Goal: Task Accomplishment & Management: Manage account settings

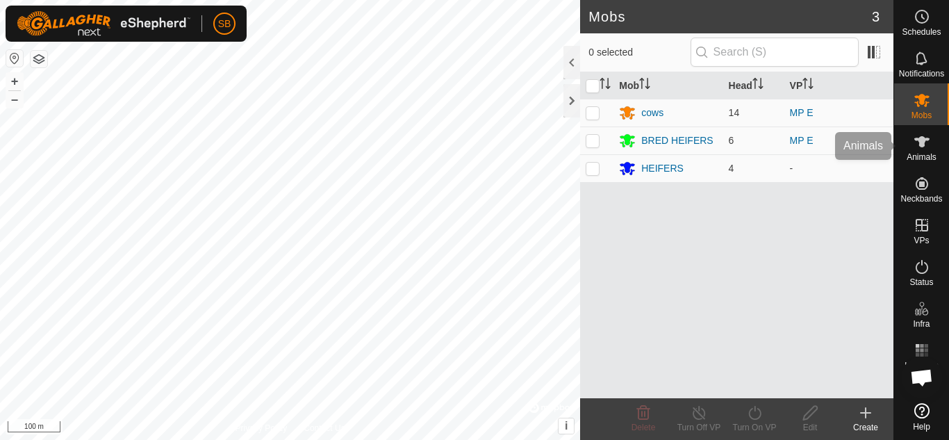
click at [931, 153] on span "Animals" at bounding box center [921, 157] width 30 height 8
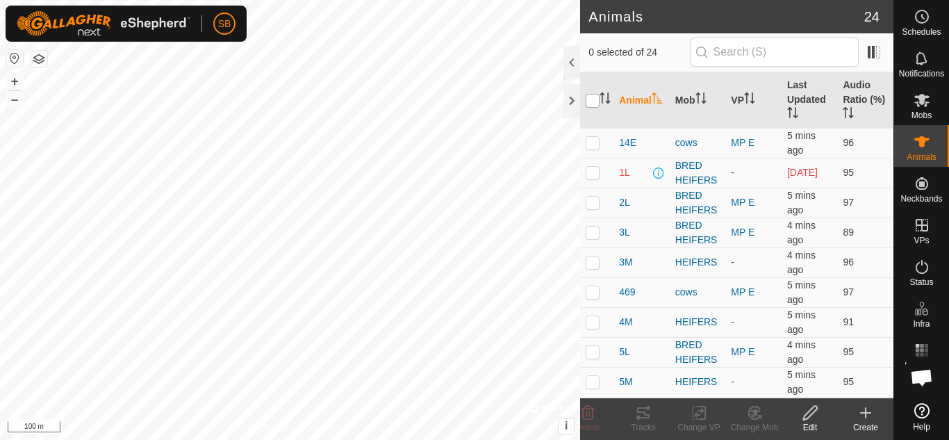
click at [592, 106] on input "checkbox" at bounding box center [593, 101] width 14 height 14
checkbox input "true"
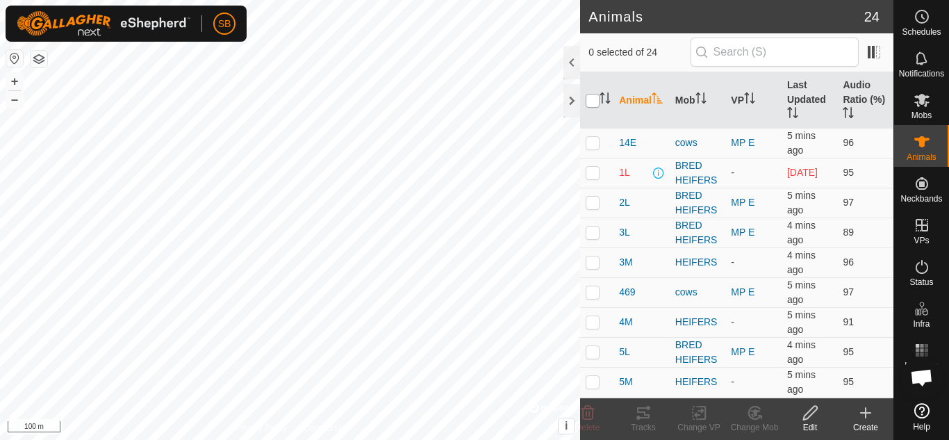
checkbox input "true"
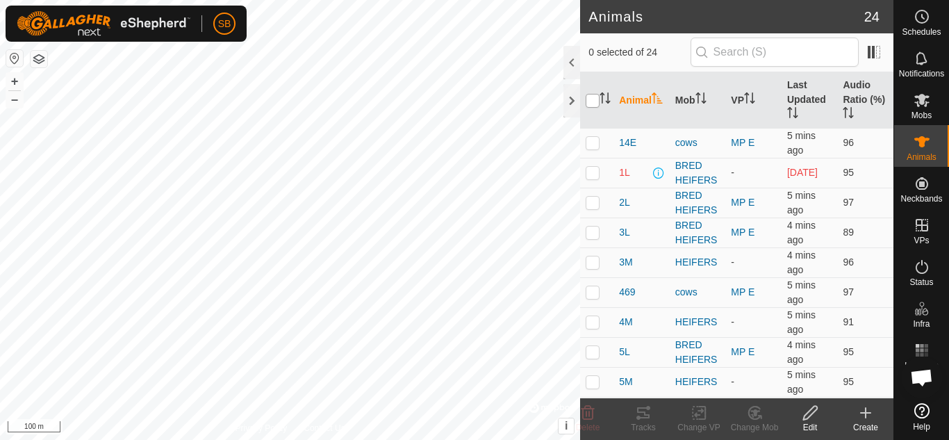
checkbox input "true"
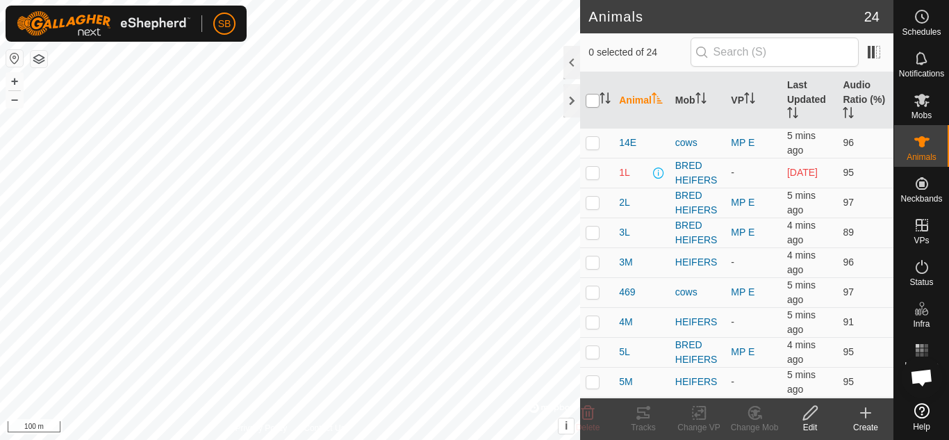
checkbox input "true"
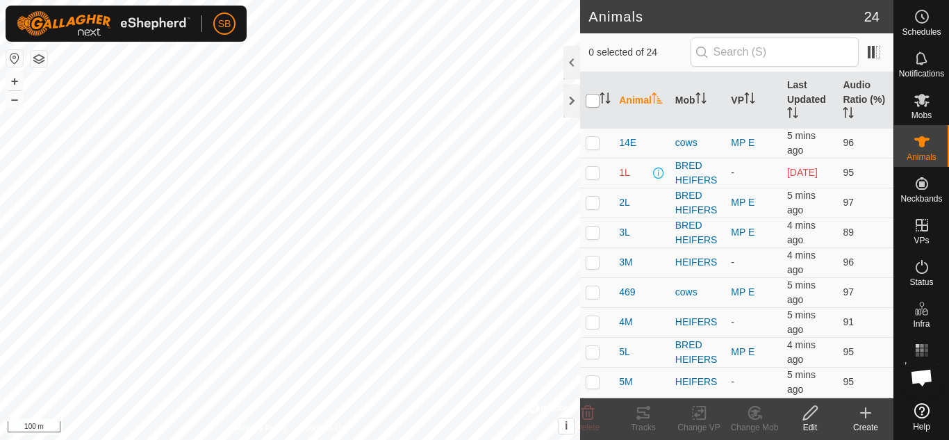
checkbox input "true"
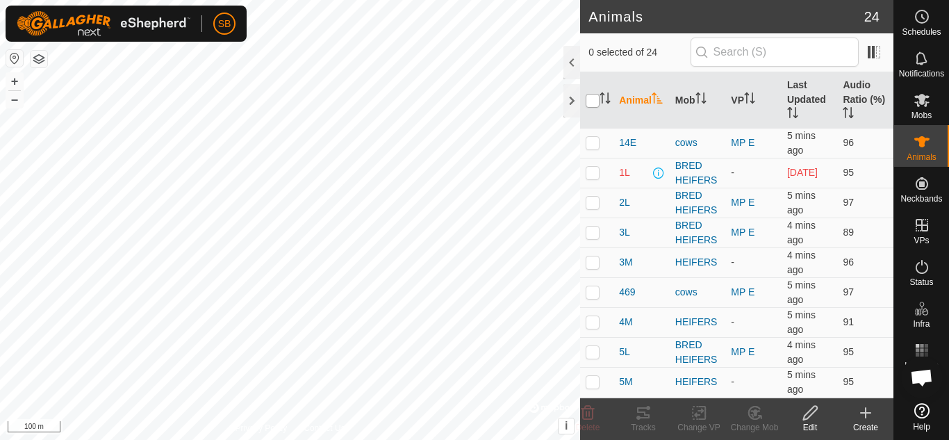
checkbox input "true"
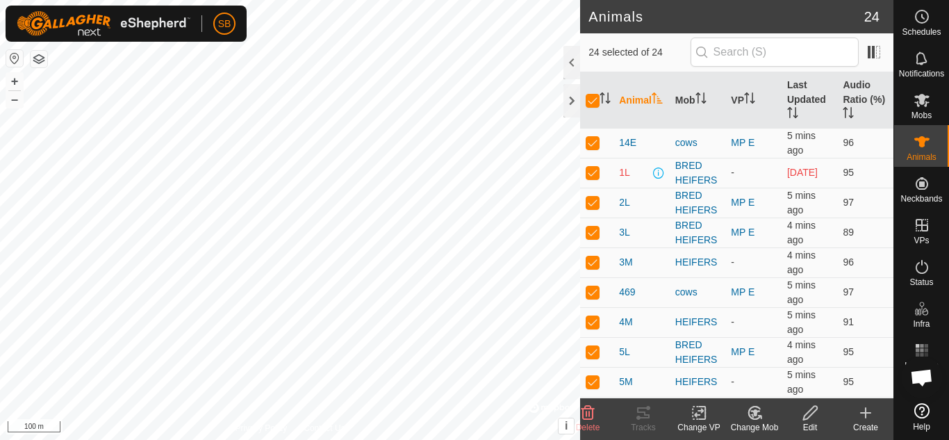
click at [686, 420] on change-vp-svg-icon at bounding box center [699, 412] width 56 height 17
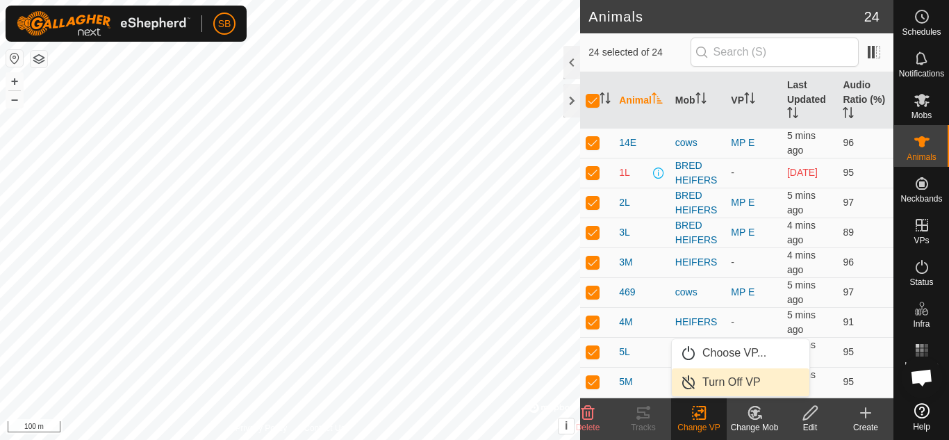
click at [717, 376] on link "Turn Off VP" at bounding box center [741, 382] width 138 height 28
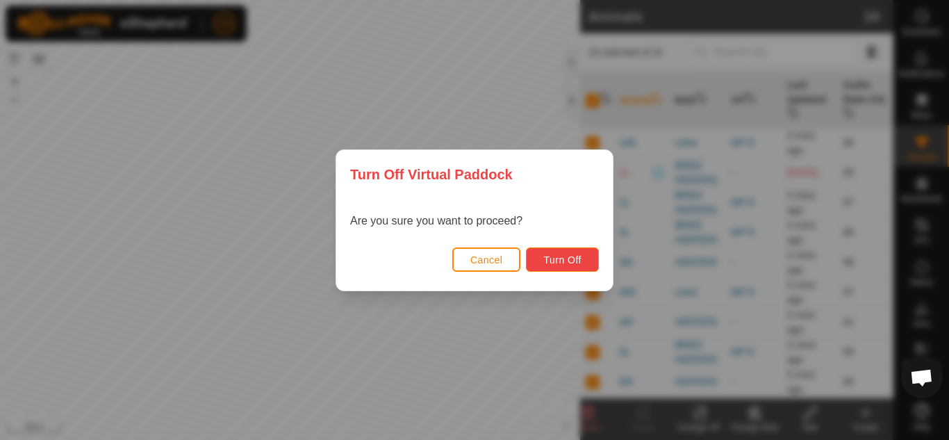
click at [561, 263] on span "Turn Off" at bounding box center [562, 259] width 38 height 11
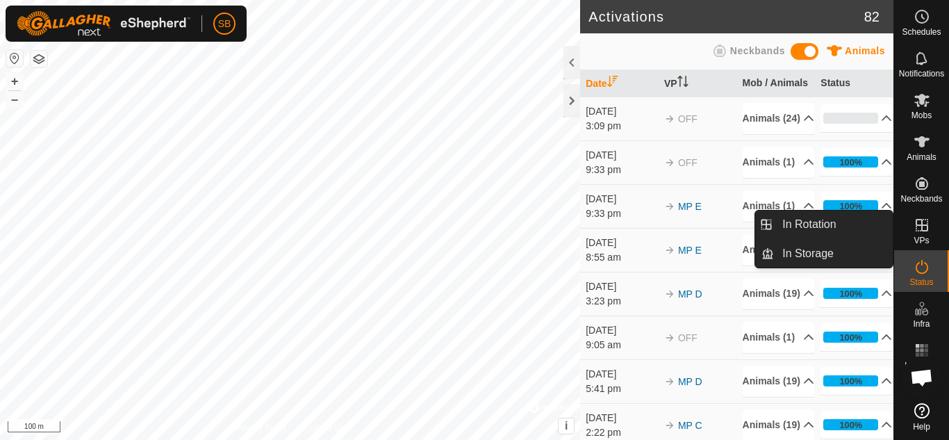
click at [927, 233] on es-virtualpaddocks-svg-icon at bounding box center [921, 225] width 25 height 22
click at [841, 226] on link "In Rotation" at bounding box center [833, 224] width 119 height 28
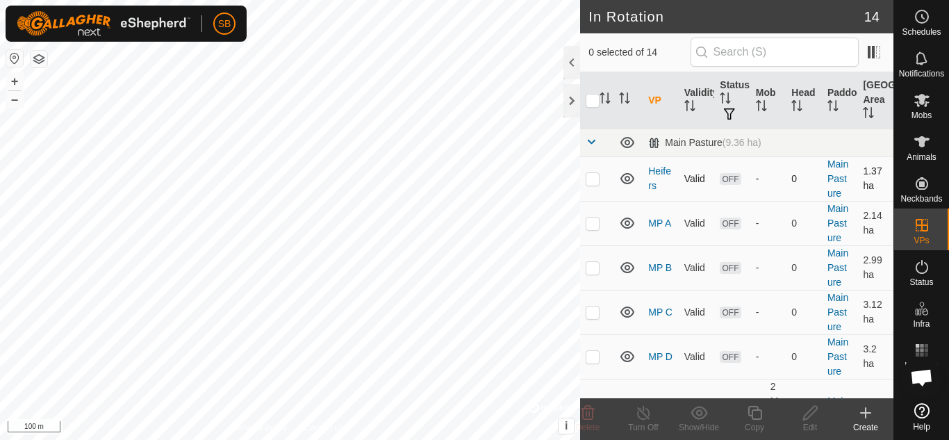
checkbox input "true"
checkbox input "false"
click at [804, 426] on div "Edit" at bounding box center [810, 427] width 56 height 13
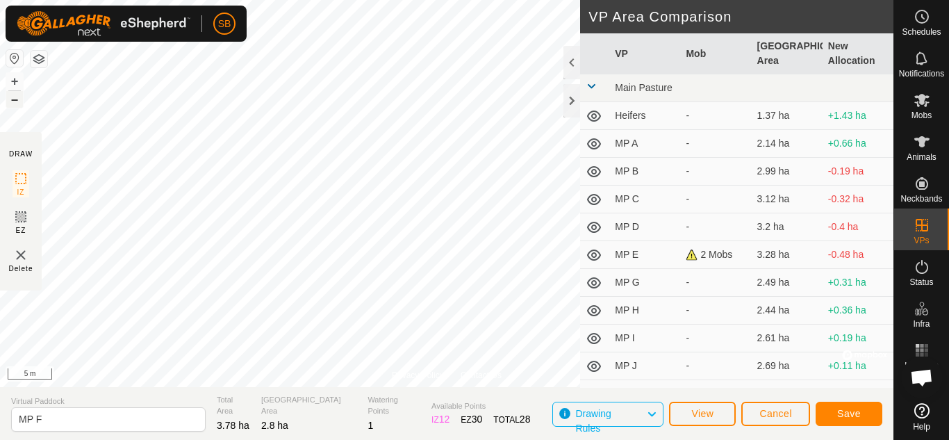
click at [16, 106] on button "–" at bounding box center [14, 99] width 17 height 17
click at [15, 98] on button "–" at bounding box center [14, 99] width 17 height 17
click at [16, 80] on button "+" at bounding box center [14, 81] width 17 height 17
click at [19, 104] on button "–" at bounding box center [14, 99] width 17 height 17
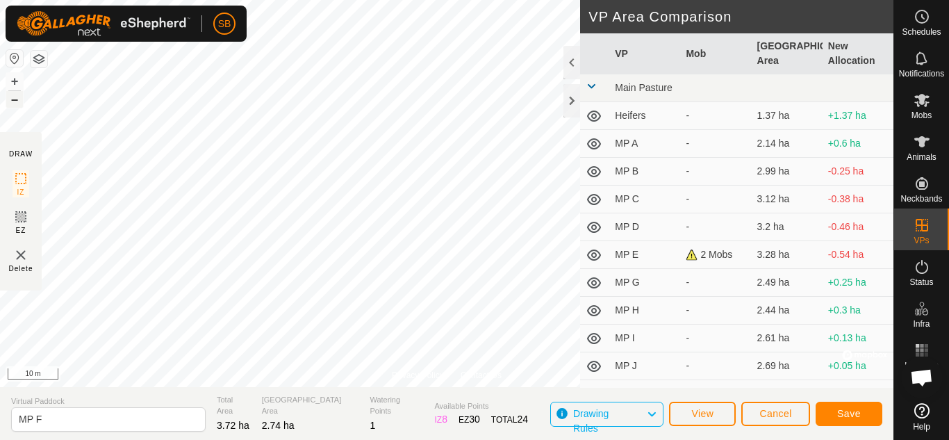
click at [19, 104] on button "–" at bounding box center [14, 99] width 17 height 17
click at [846, 413] on span "Save" at bounding box center [849, 413] width 24 height 11
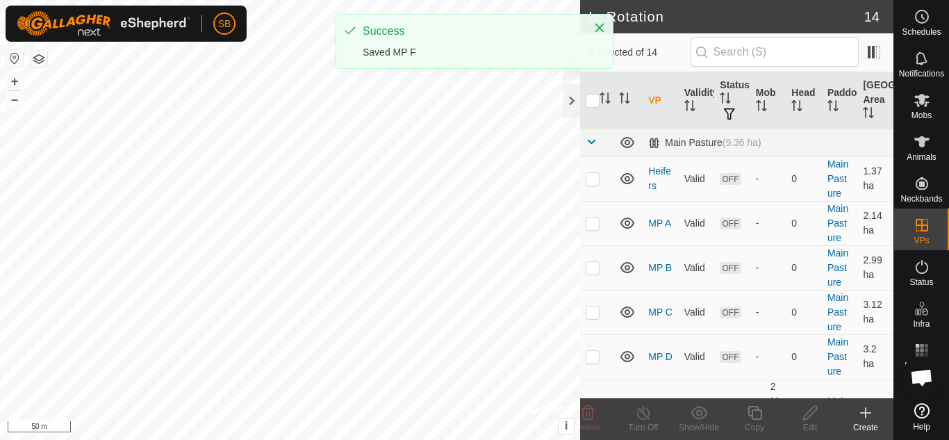
checkbox input "true"
checkbox input "false"
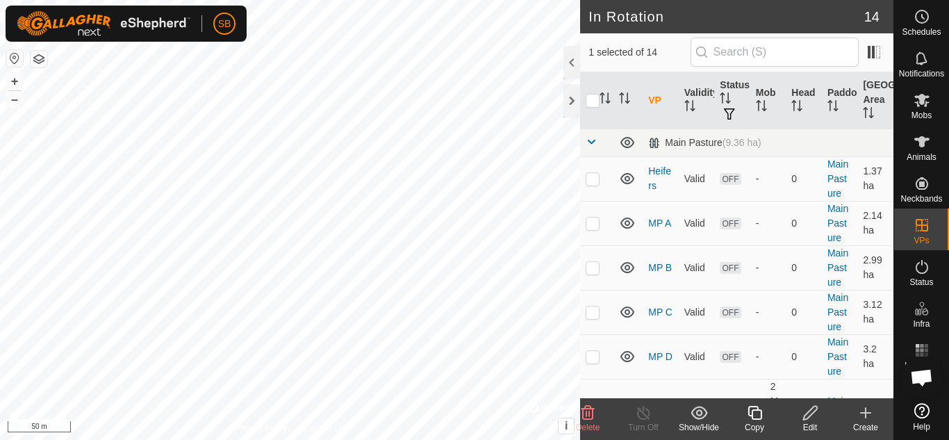
click at [813, 428] on div "Edit" at bounding box center [810, 427] width 56 height 13
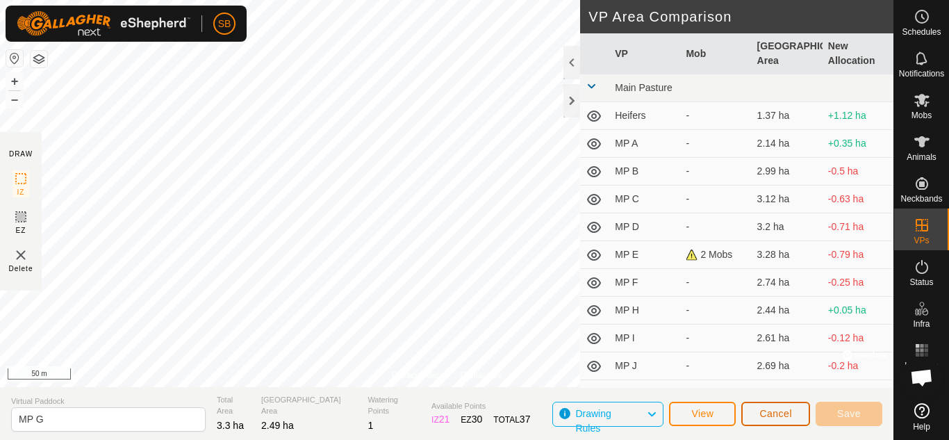
click at [786, 416] on span "Cancel" at bounding box center [775, 413] width 33 height 11
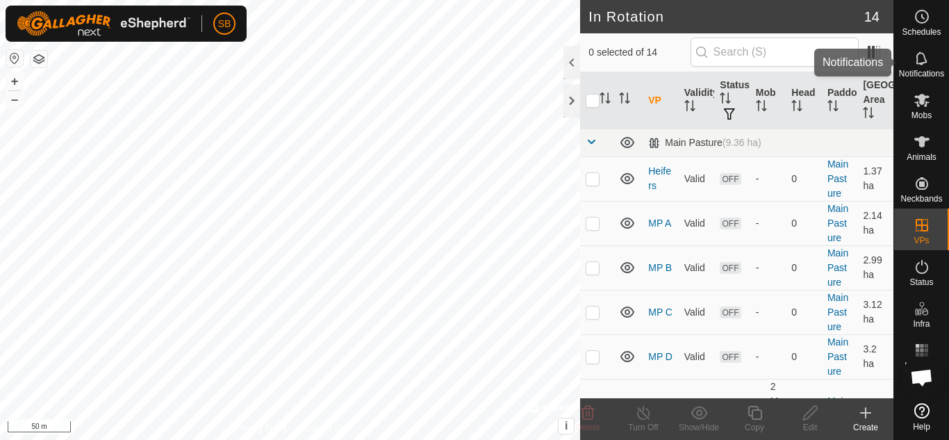
click at [916, 69] on span "Notifications" at bounding box center [921, 73] width 45 height 8
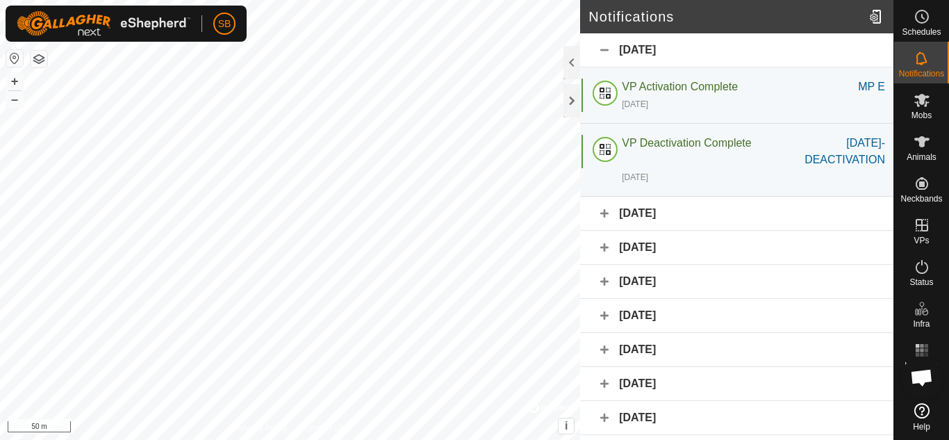
click at [599, 210] on div "[DATE]" at bounding box center [736, 214] width 313 height 34
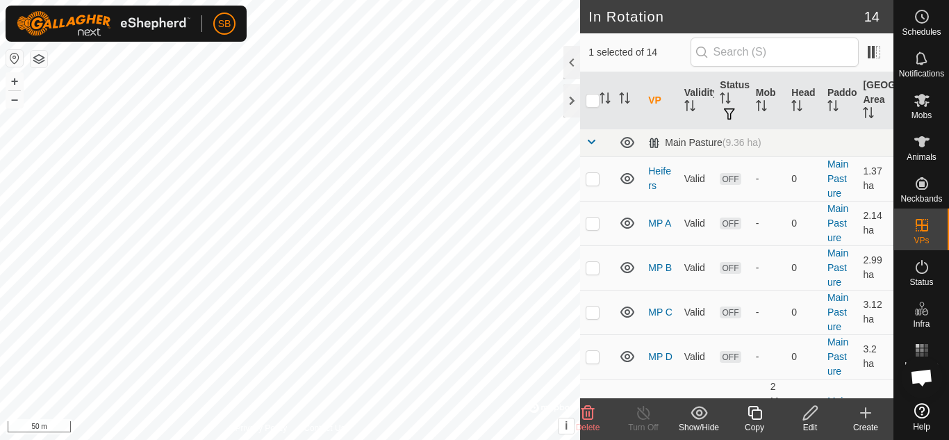
checkbox input "true"
checkbox input "false"
click at [811, 417] on icon at bounding box center [810, 412] width 17 height 17
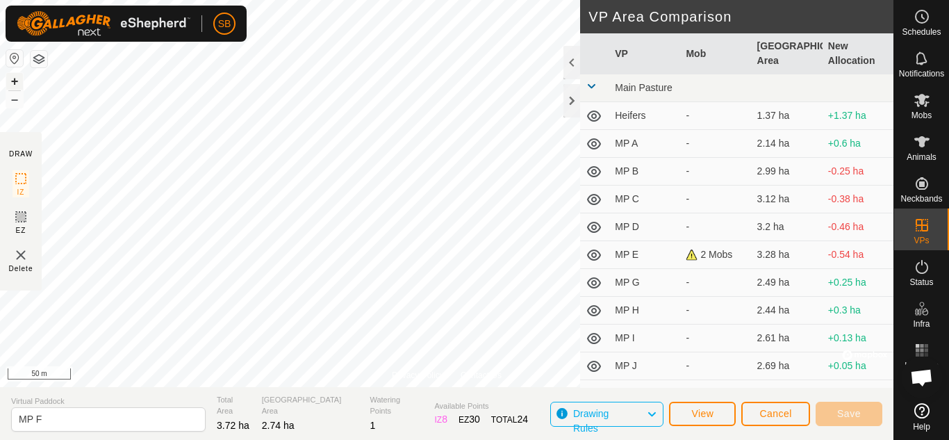
click at [18, 74] on button "+" at bounding box center [14, 81] width 17 height 17
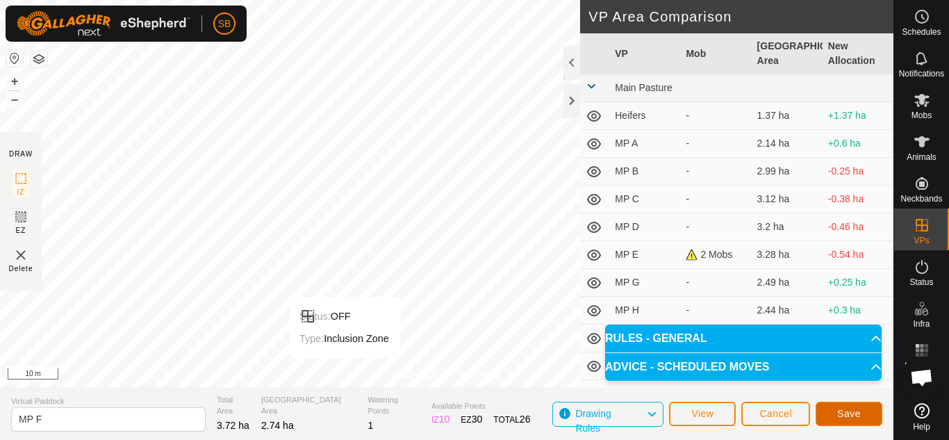
click at [846, 409] on span "Save" at bounding box center [849, 413] width 24 height 11
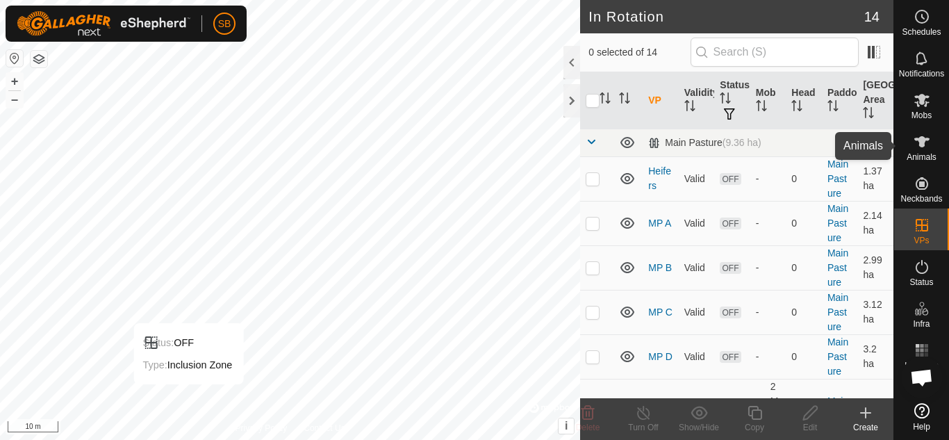
click at [920, 140] on icon at bounding box center [921, 141] width 15 height 11
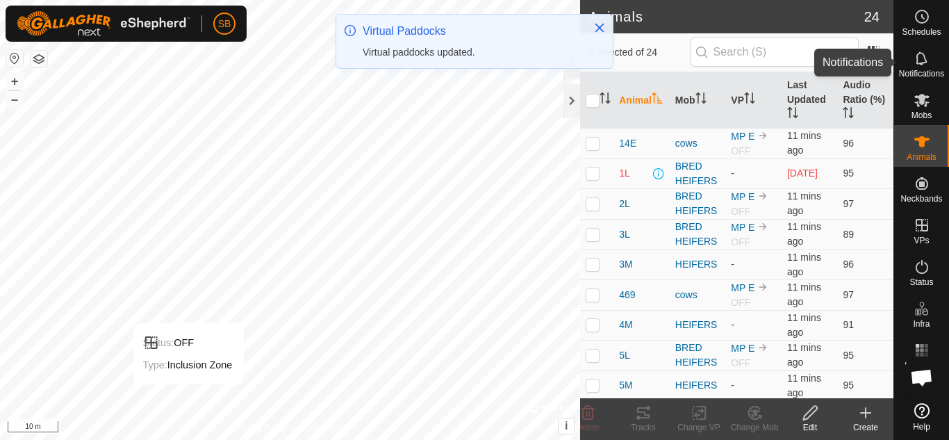
click at [928, 65] on icon at bounding box center [921, 58] width 17 height 17
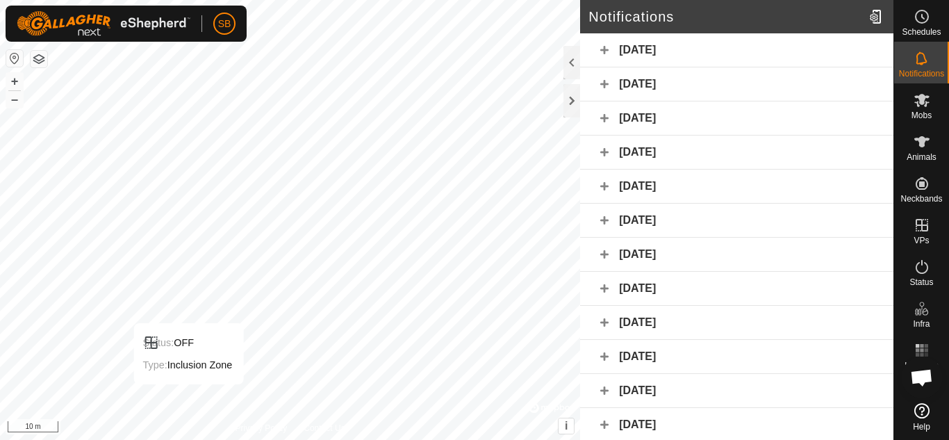
click at [602, 53] on div "[DATE]" at bounding box center [736, 50] width 313 height 34
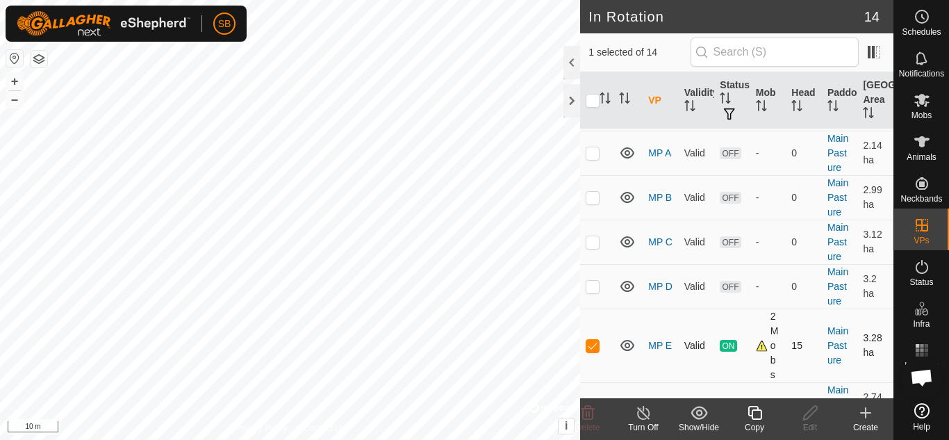
scroll to position [102, 0]
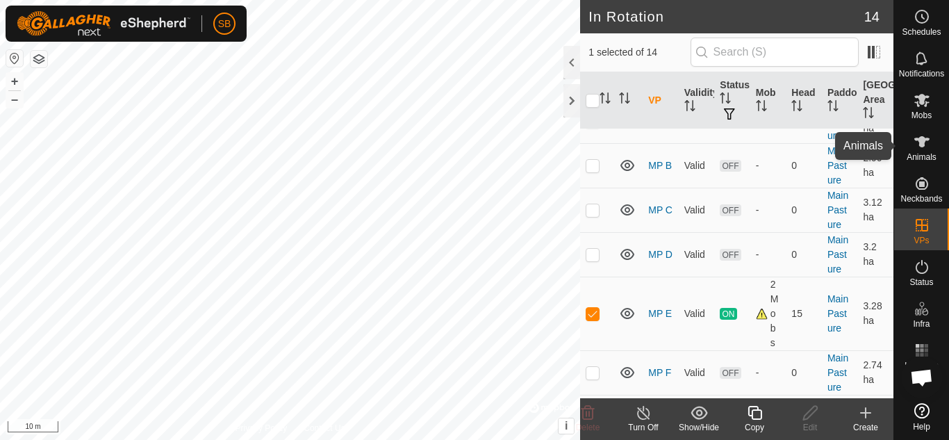
click at [919, 153] on span "Animals" at bounding box center [921, 157] width 30 height 8
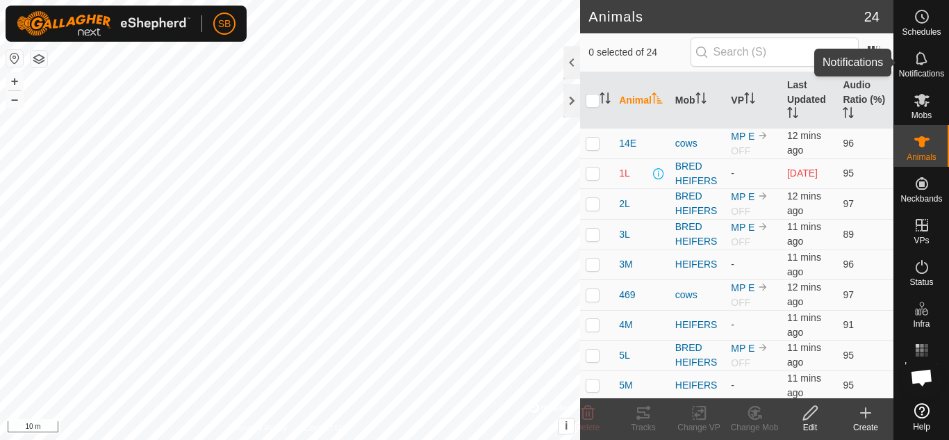
click at [926, 56] on icon at bounding box center [921, 58] width 17 height 17
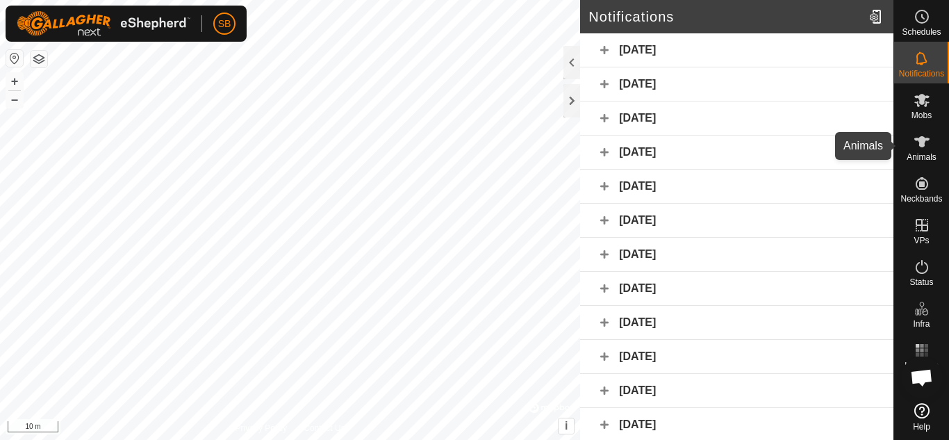
click at [920, 153] on span "Animals" at bounding box center [921, 157] width 30 height 8
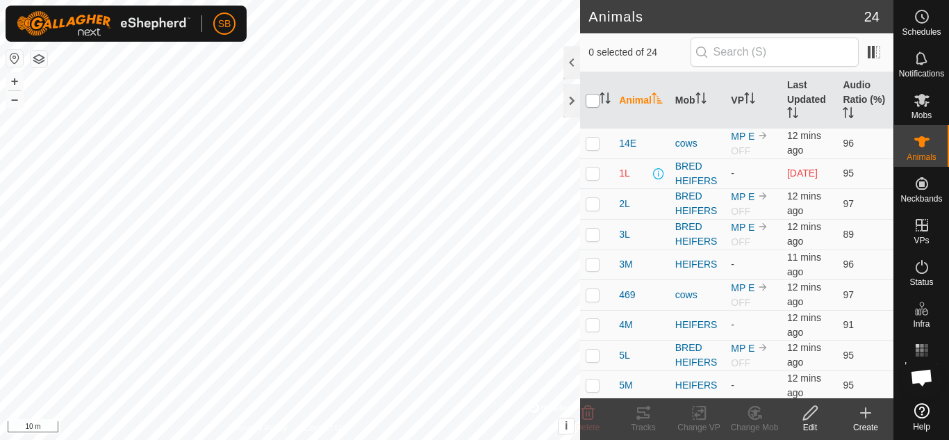
click at [589, 101] on input "checkbox" at bounding box center [593, 101] width 14 height 14
checkbox input "true"
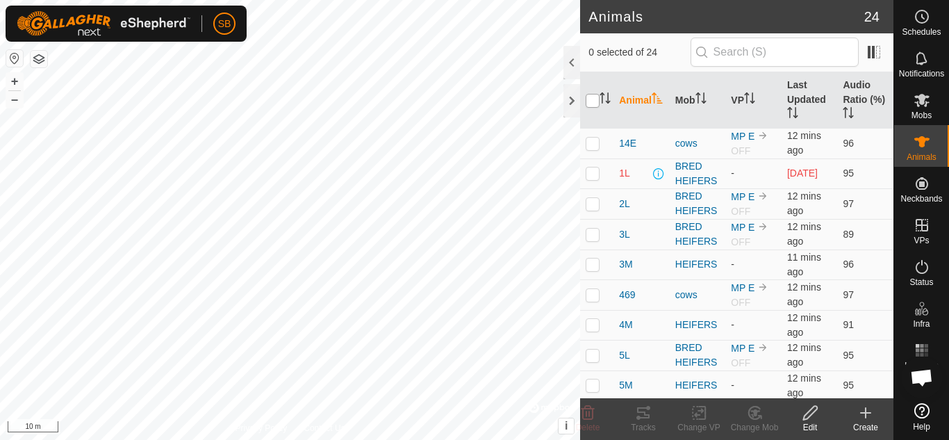
checkbox input "true"
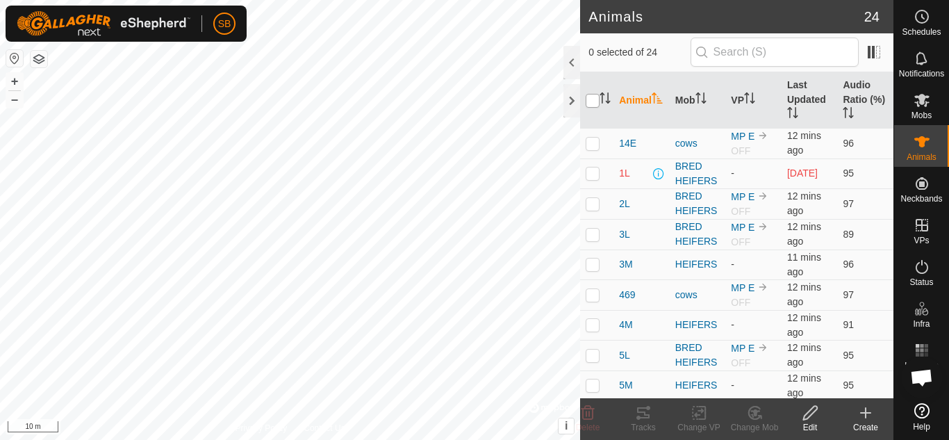
checkbox input "true"
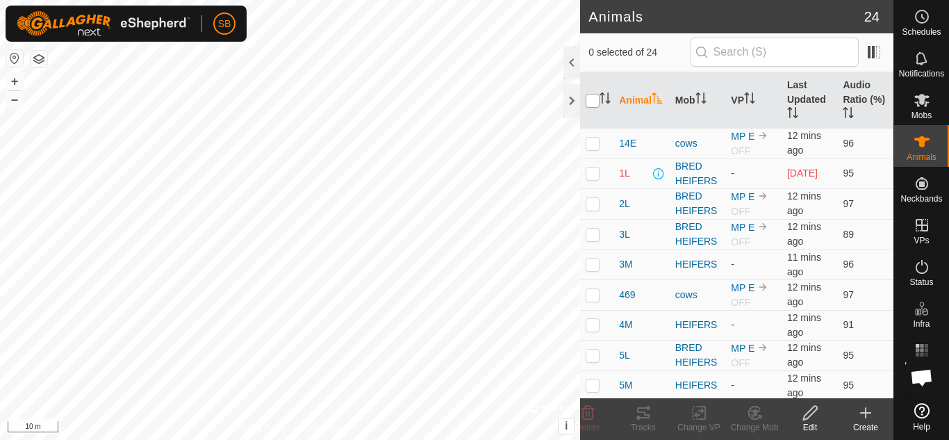
checkbox input "true"
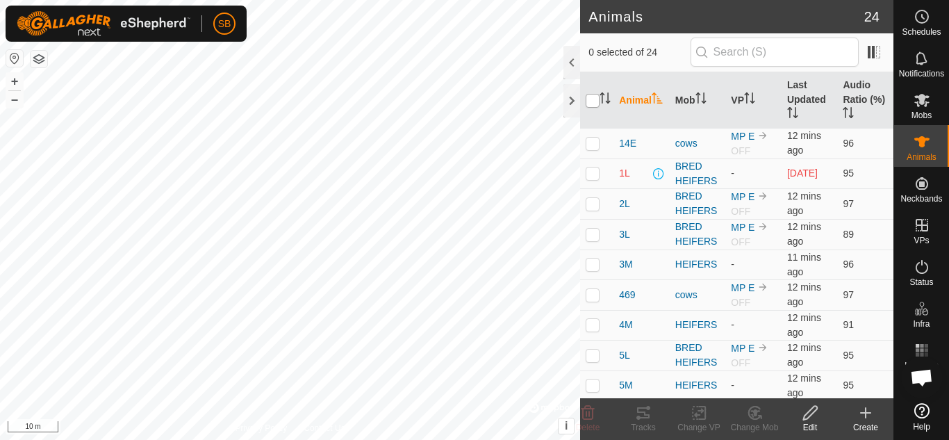
checkbox input "true"
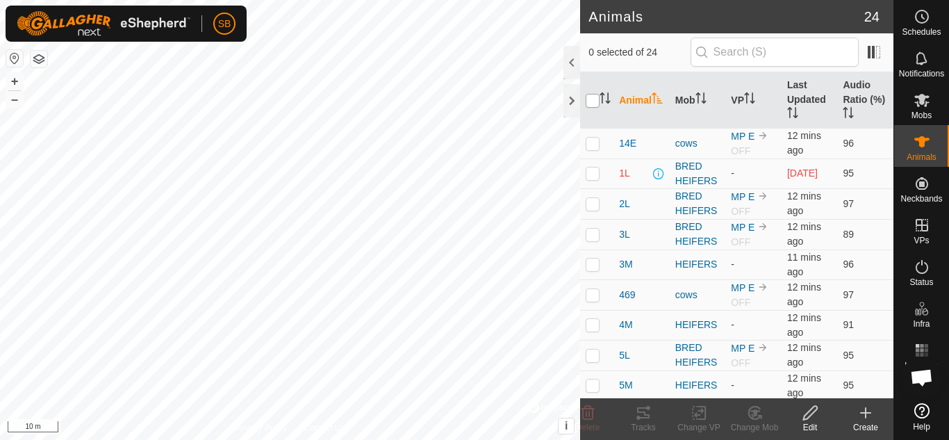
checkbox input "true"
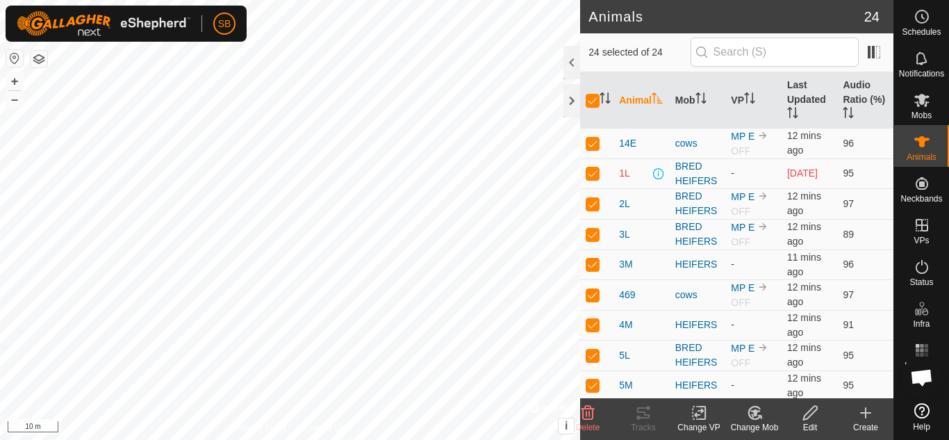
click at [693, 419] on rect at bounding box center [699, 412] width 13 height 13
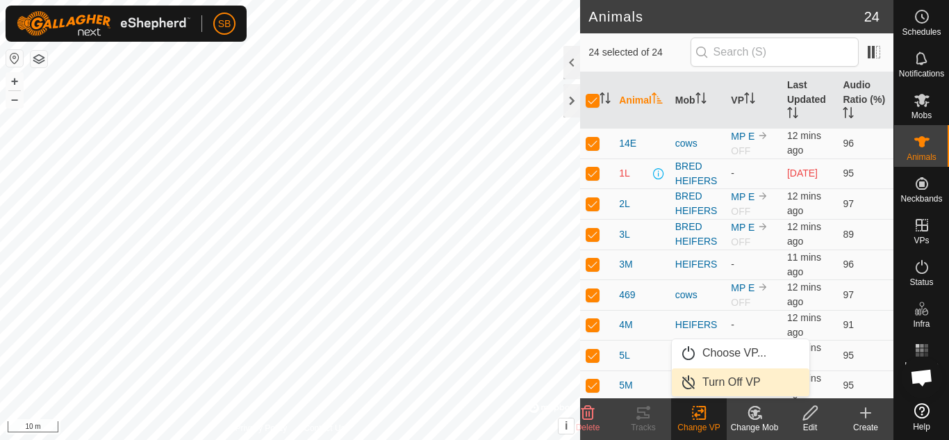
click at [706, 369] on link "Turn Off VP" at bounding box center [741, 382] width 138 height 28
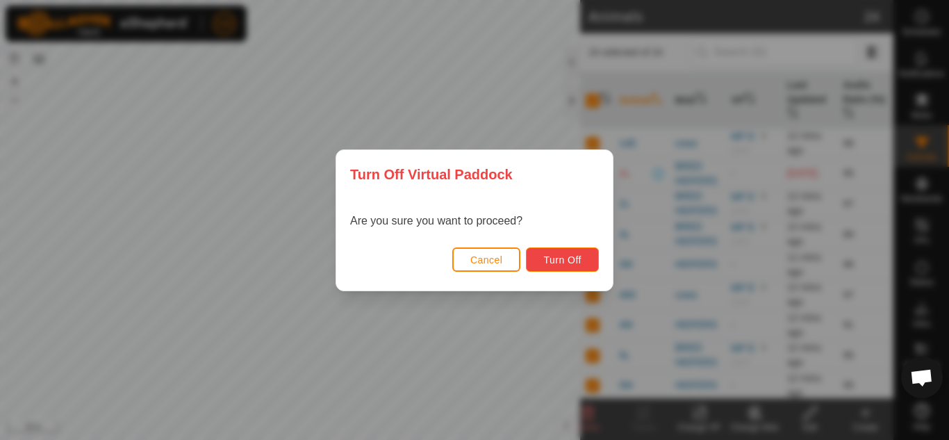
click at [567, 260] on span "Turn Off" at bounding box center [562, 259] width 38 height 11
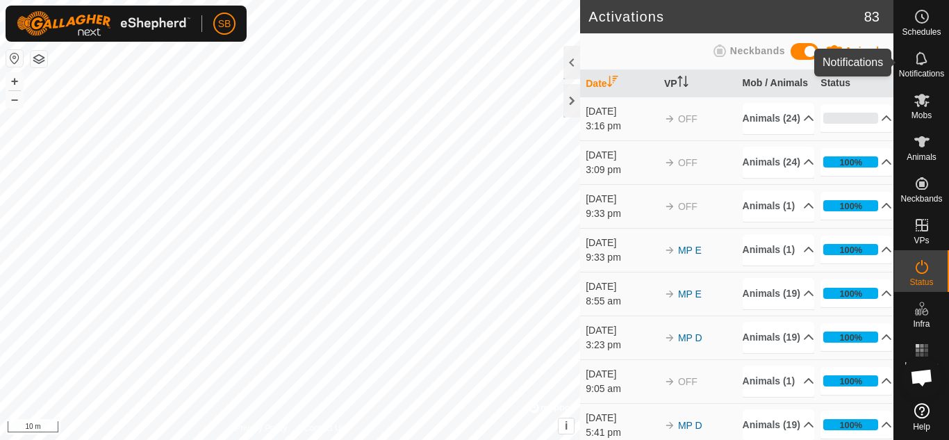
click at [933, 60] on es-notification-svg-icon at bounding box center [921, 58] width 25 height 22
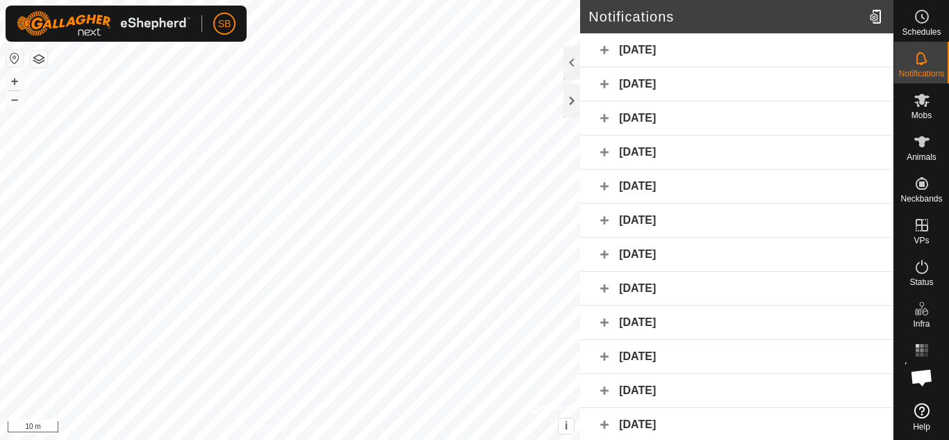
click at [604, 49] on div "[DATE]" at bounding box center [736, 50] width 313 height 34
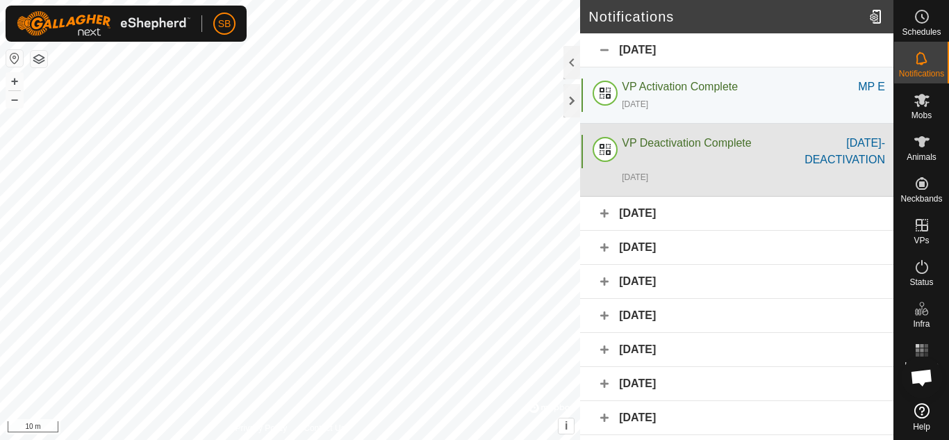
click at [700, 142] on span "VP Deactivation Complete" at bounding box center [686, 143] width 129 height 12
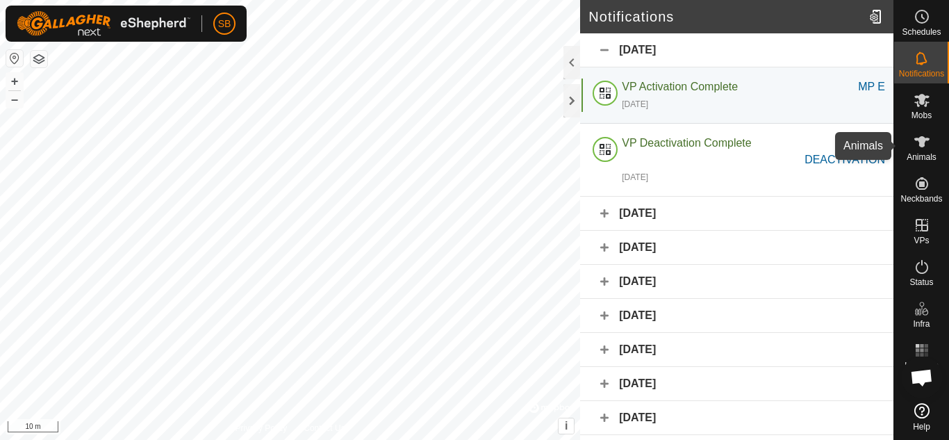
click at [922, 151] on es-animals-svg-icon at bounding box center [921, 142] width 25 height 22
